Goal: Transaction & Acquisition: Purchase product/service

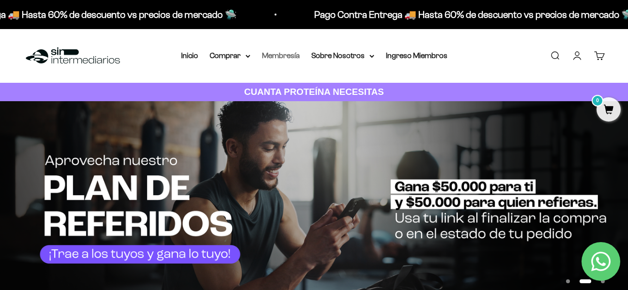
click at [273, 53] on link "Membresía" at bounding box center [281, 55] width 38 height 8
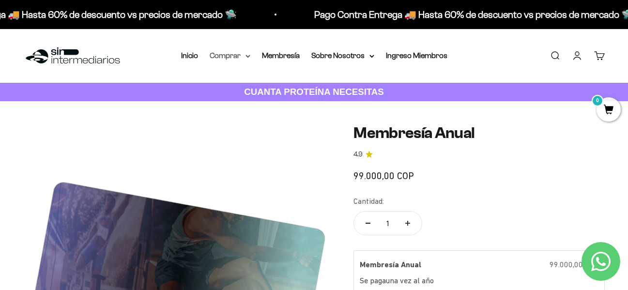
click at [246, 57] on icon at bounding box center [247, 56] width 5 height 3
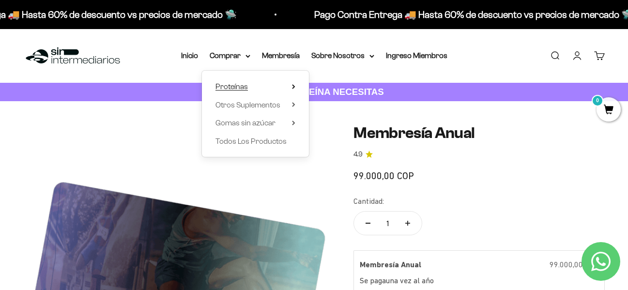
click at [251, 88] on summary "Proteínas" at bounding box center [255, 86] width 80 height 13
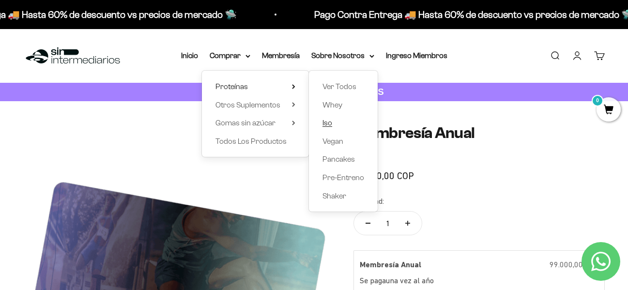
click at [337, 120] on link "Iso" at bounding box center [343, 123] width 42 height 13
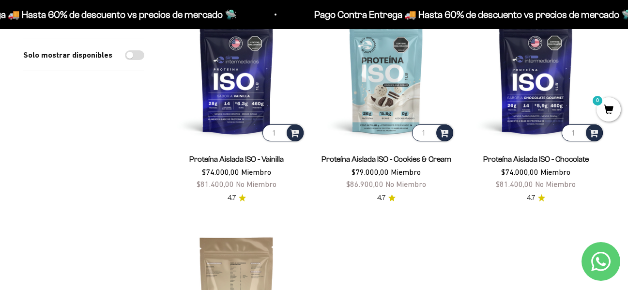
scroll to position [145, 0]
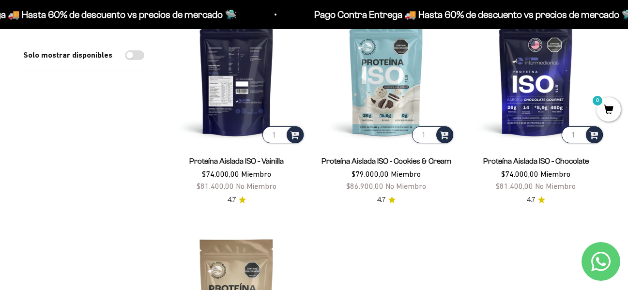
click at [243, 114] on img at bounding box center [236, 76] width 138 height 138
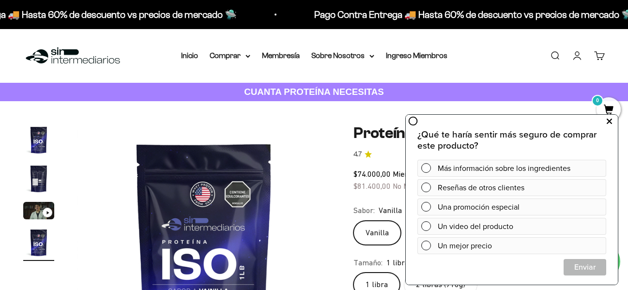
click at [613, 125] on button at bounding box center [608, 121] width 17 height 15
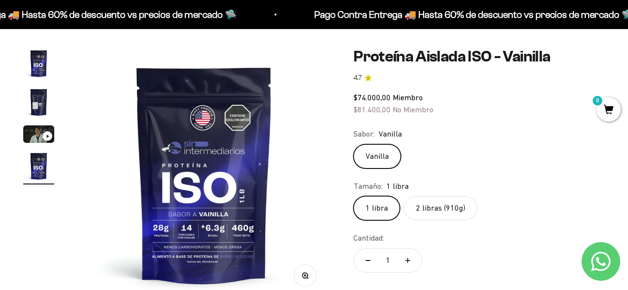
scroll to position [97, 0]
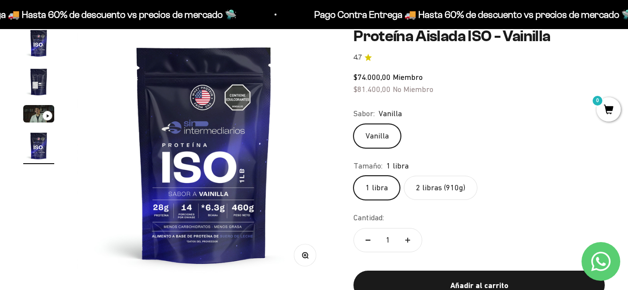
click at [428, 193] on label "2 libras (910g)" at bounding box center [441, 188] width 74 height 24
click at [353, 176] on input "2 libras (910g)" at bounding box center [353, 175] width 0 height 0
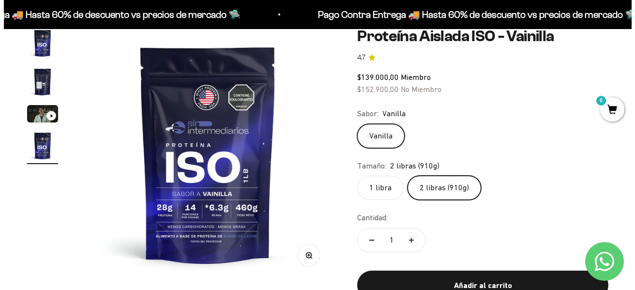
scroll to position [194, 0]
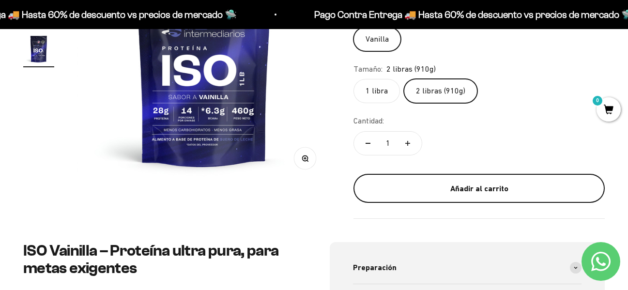
click at [435, 184] on div "Añadir al carrito" at bounding box center [479, 188] width 213 height 13
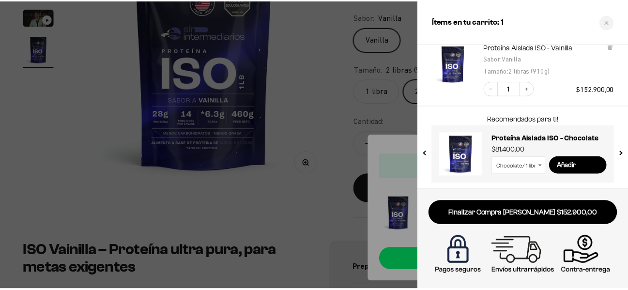
scroll to position [67, 0]
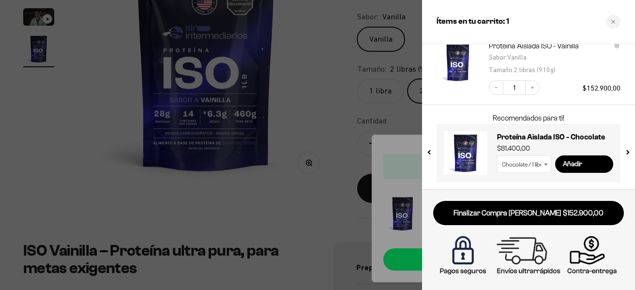
click at [319, 131] on div at bounding box center [317, 145] width 635 height 290
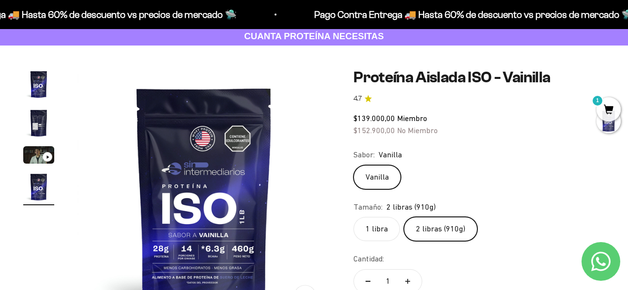
scroll to position [0, 0]
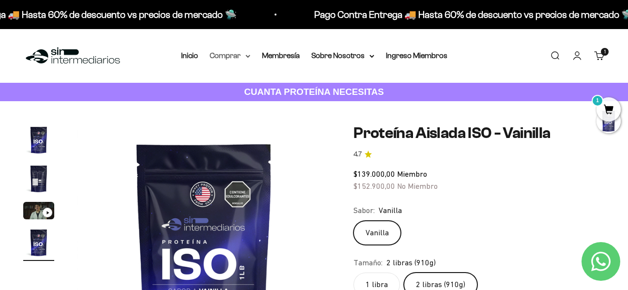
click at [249, 58] on summary "Comprar" at bounding box center [230, 55] width 41 height 13
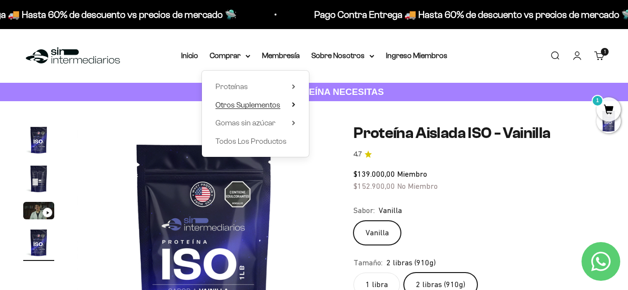
click at [283, 107] on summary "Otros Suplementos" at bounding box center [255, 105] width 80 height 13
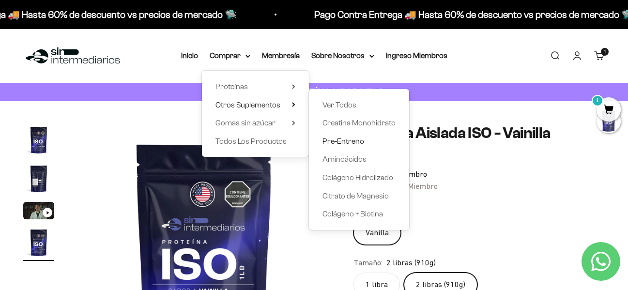
click at [360, 142] on span "Pre-Entreno" at bounding box center [343, 141] width 42 height 8
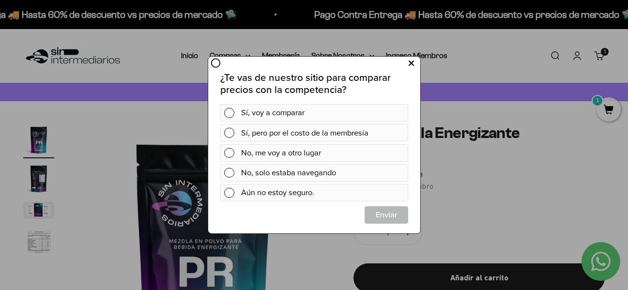
click at [406, 61] on button at bounding box center [411, 64] width 18 height 16
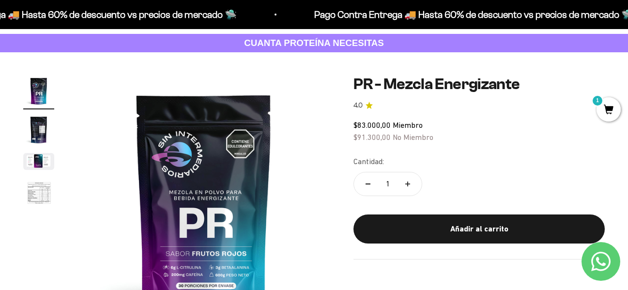
scroll to position [48, 0]
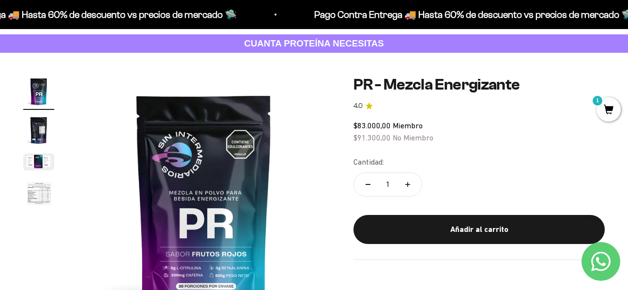
click at [33, 139] on img "Ir al artículo 2" at bounding box center [38, 130] width 31 height 31
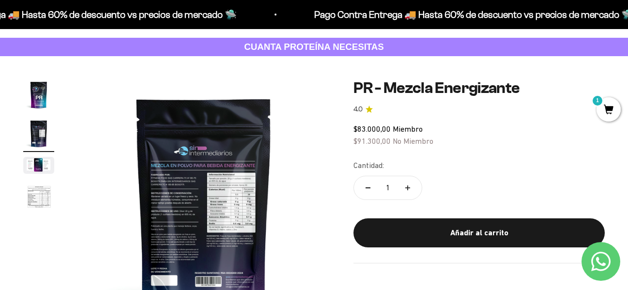
scroll to position [0, 0]
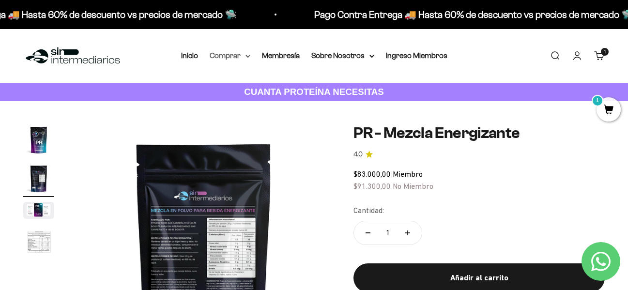
click at [243, 56] on summary "Comprar" at bounding box center [230, 55] width 41 height 13
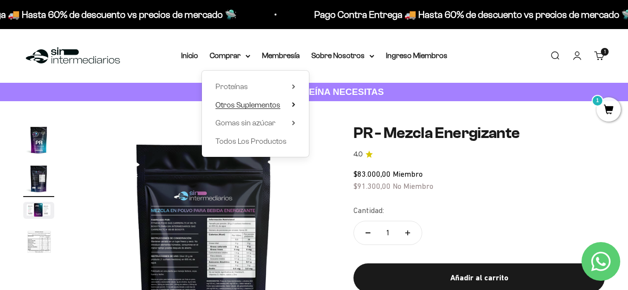
click at [259, 101] on span "Otros Suplementos" at bounding box center [247, 105] width 65 height 8
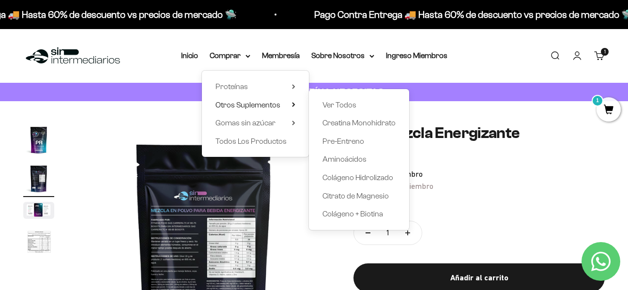
click at [320, 108] on div "Ver Todos Creatina Monohidrato Pre-Entreno Aminoácidos Colágeno Hidrolizado Cit…" at bounding box center [359, 159] width 100 height 141
click at [324, 106] on span "Ver Todos" at bounding box center [339, 105] width 34 height 8
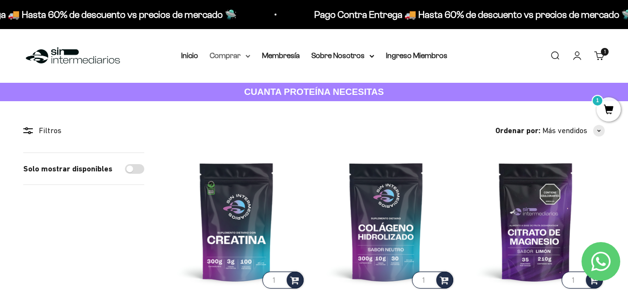
click at [245, 59] on summary "Comprar" at bounding box center [230, 55] width 41 height 13
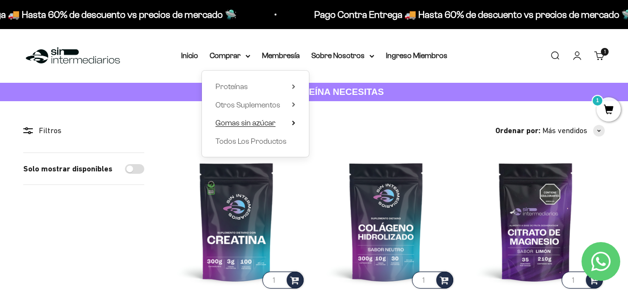
click at [241, 122] on span "Gomas sin azúcar" at bounding box center [245, 123] width 60 height 8
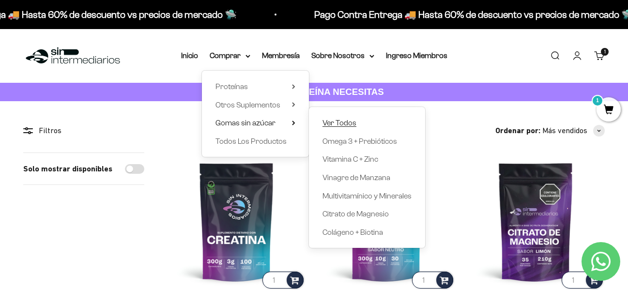
click at [333, 119] on span "Ver Todos" at bounding box center [339, 123] width 34 height 8
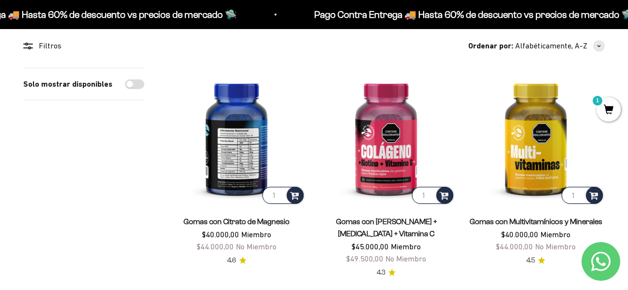
scroll to position [97, 0]
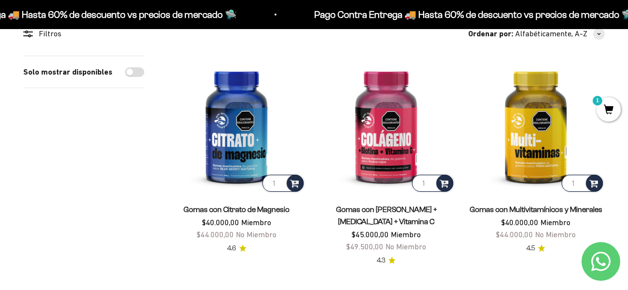
click at [251, 210] on link "Gomas con Citrato de Magnesio" at bounding box center [236, 209] width 106 height 8
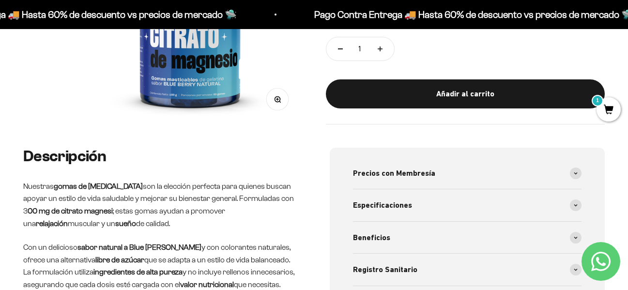
scroll to position [242, 0]
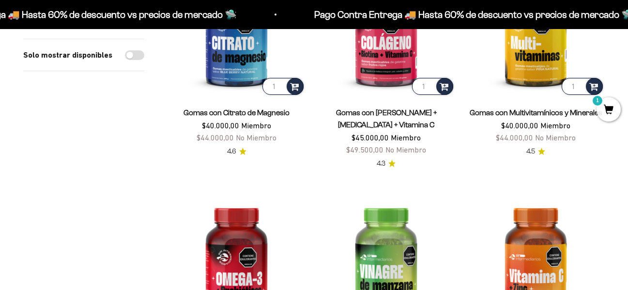
scroll to position [194, 0]
click at [410, 113] on link "Gomas con [PERSON_NAME] + [MEDICAL_DATA] + Vitamina C" at bounding box center [386, 118] width 101 height 20
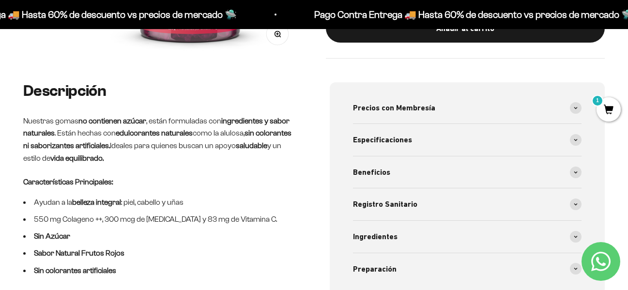
scroll to position [145, 0]
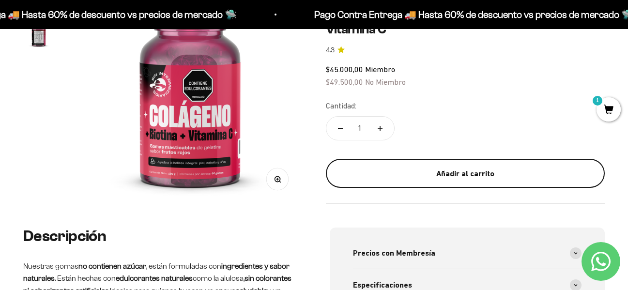
click at [384, 174] on div "Añadir al carrito" at bounding box center [465, 173] width 241 height 13
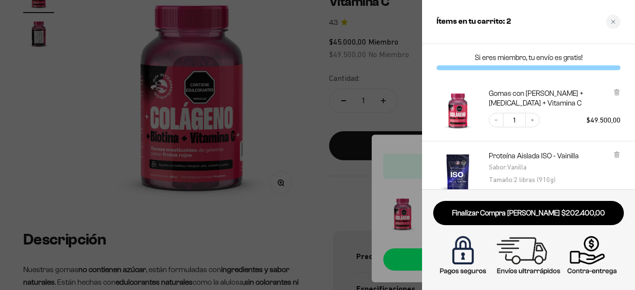
click at [391, 77] on div at bounding box center [317, 145] width 635 height 290
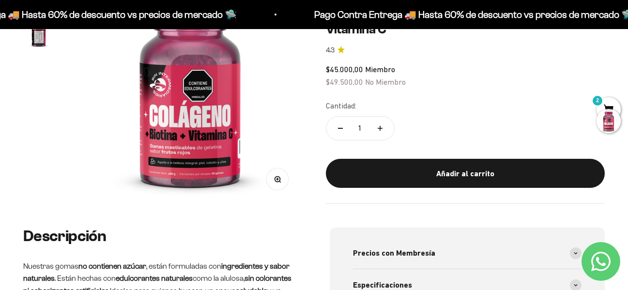
click at [601, 122] on div at bounding box center [608, 121] width 24 height 24
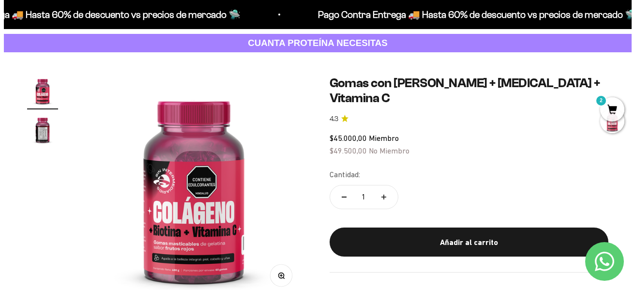
scroll to position [48, 0]
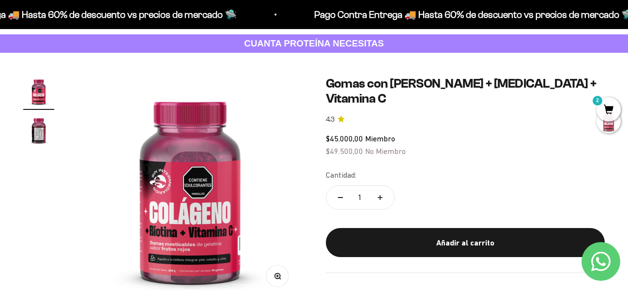
click at [606, 104] on span "2" at bounding box center [608, 109] width 24 height 24
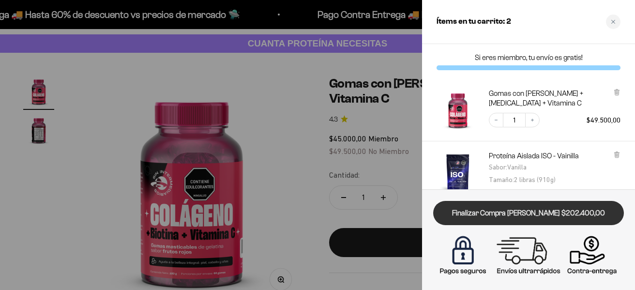
click at [525, 218] on link "Finalizar Compra [PERSON_NAME] $202.400,00" at bounding box center [528, 213] width 191 height 25
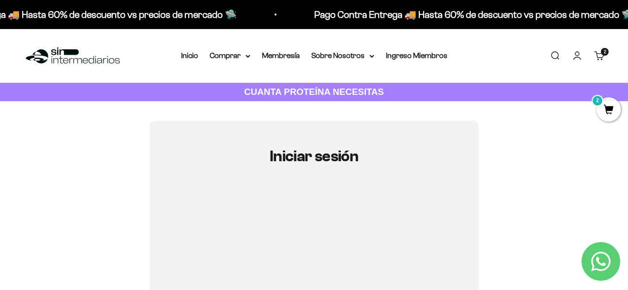
click at [596, 52] on link "Carrito 2 artículos 2" at bounding box center [599, 55] width 11 height 11
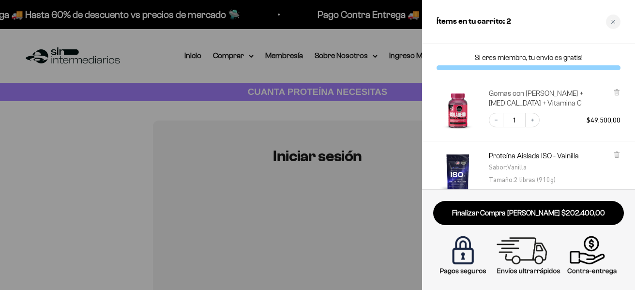
click at [532, 99] on link "Gomas con [PERSON_NAME] + [MEDICAL_DATA] + Vitamina C" at bounding box center [549, 98] width 120 height 19
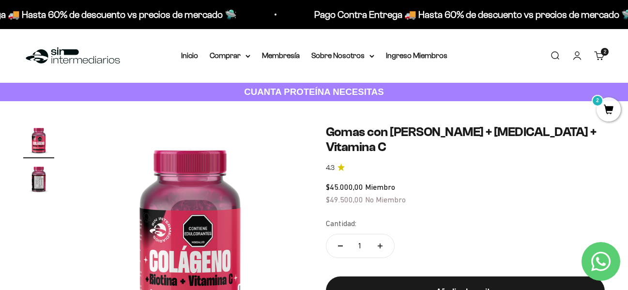
click at [605, 54] on cart-count "2 artículos 2" at bounding box center [605, 52] width 8 height 8
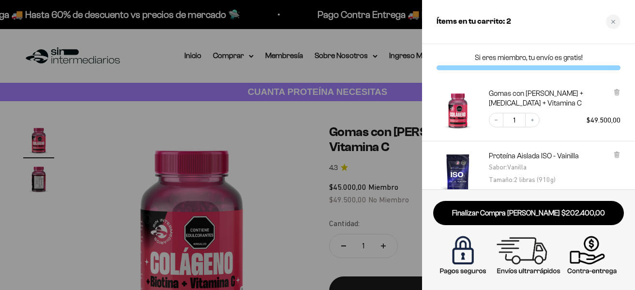
scroll to position [48, 0]
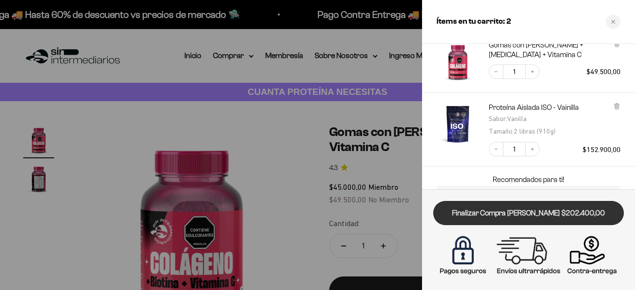
click at [551, 215] on link "Finalizar Compra [PERSON_NAME] $202.400,00" at bounding box center [528, 213] width 191 height 25
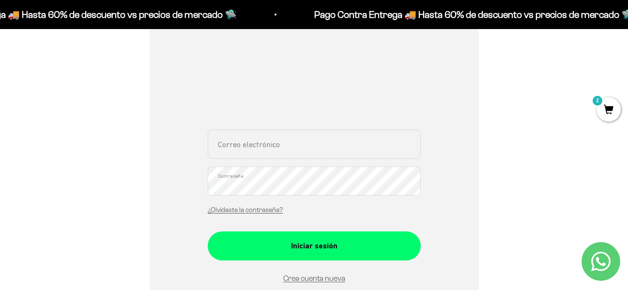
scroll to position [145, 0]
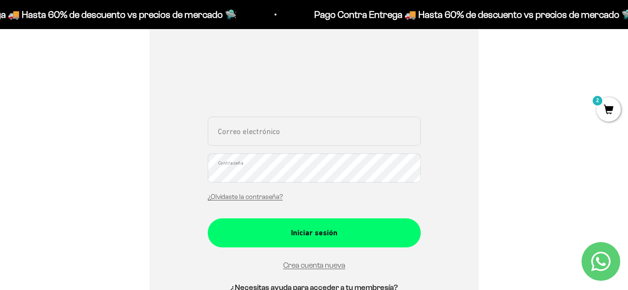
click at [336, 138] on input "Correo electrónico" at bounding box center [314, 131] width 213 height 29
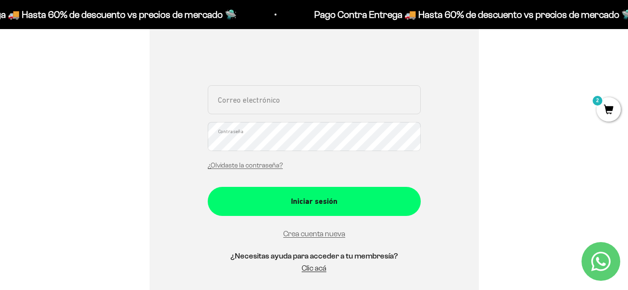
scroll to position [194, 0]
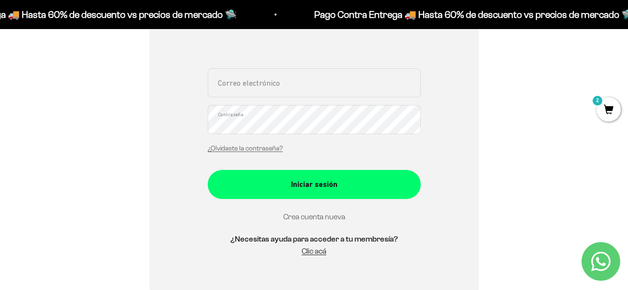
click at [319, 218] on link "Crea cuenta nueva" at bounding box center [314, 217] width 62 height 8
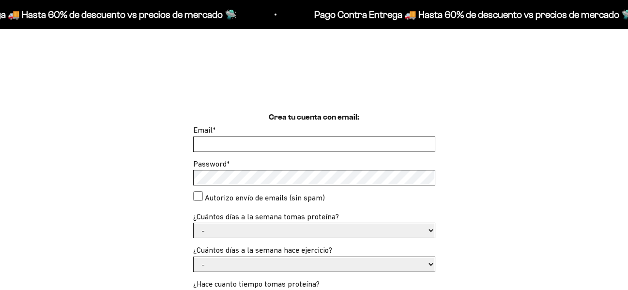
scroll to position [194, 0]
click at [300, 148] on input "Email *" at bounding box center [314, 144] width 241 height 15
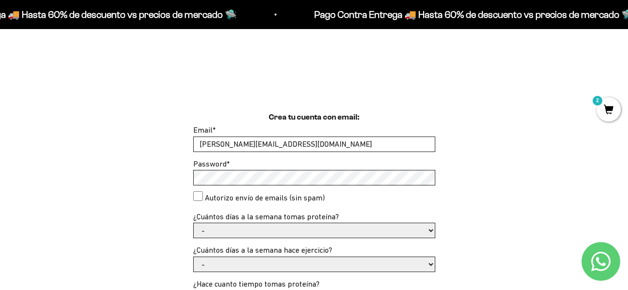
type input "[PERSON_NAME][EMAIL_ADDRESS][DOMAIN_NAME]"
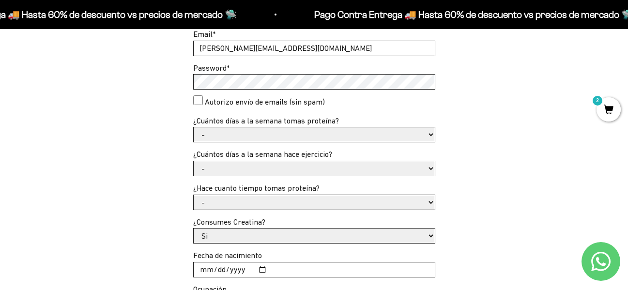
scroll to position [290, 0]
drag, startPoint x: 545, startPoint y: 80, endPoint x: 174, endPoint y: 4, distance: 378.9
click at [545, 80] on div "Crea tu cuenta con email: Email * [PERSON_NAME][EMAIL_ADDRESS][DOMAIN_NAME] Pas…" at bounding box center [313, 197] width 581 height 364
